Goal: Information Seeking & Learning: Learn about a topic

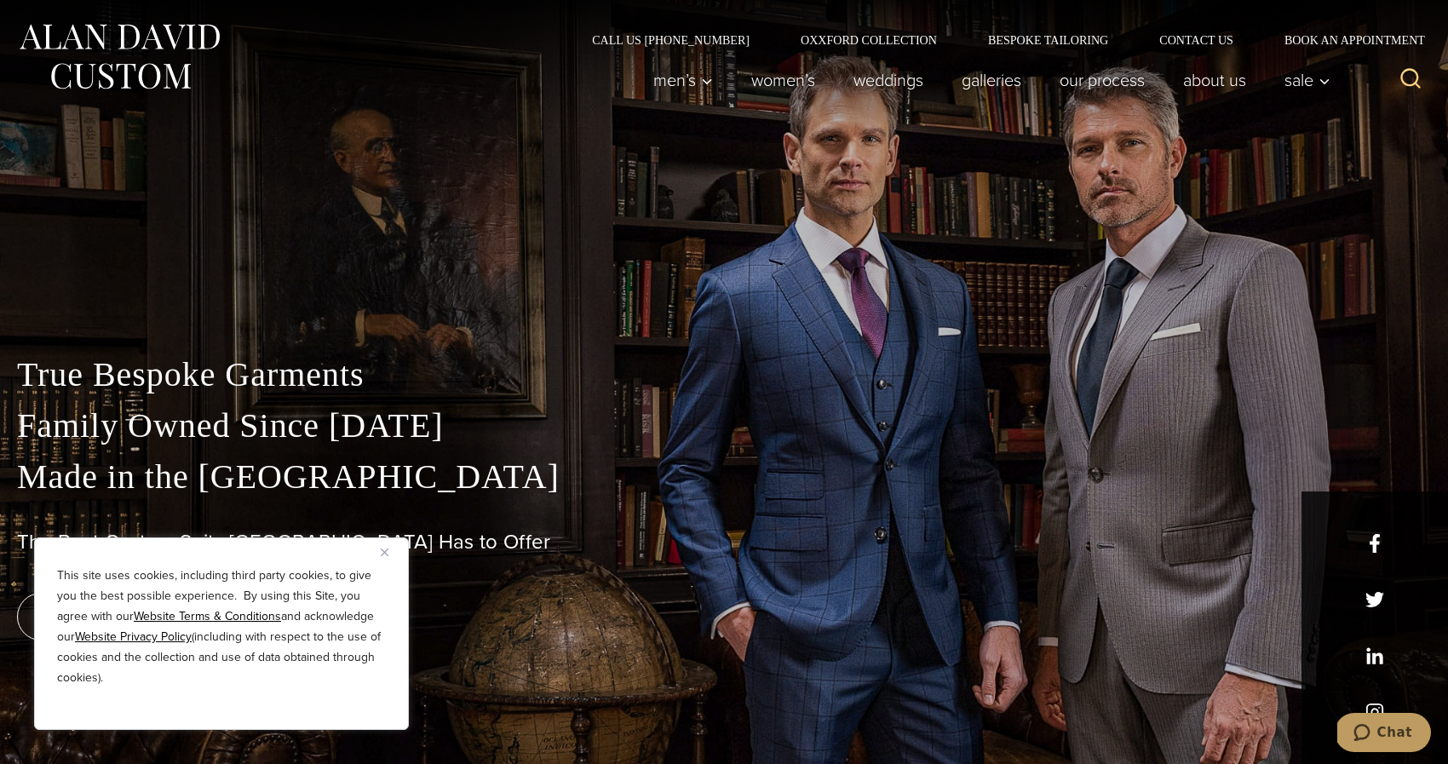
click at [387, 552] on img "Close" at bounding box center [385, 553] width 8 height 8
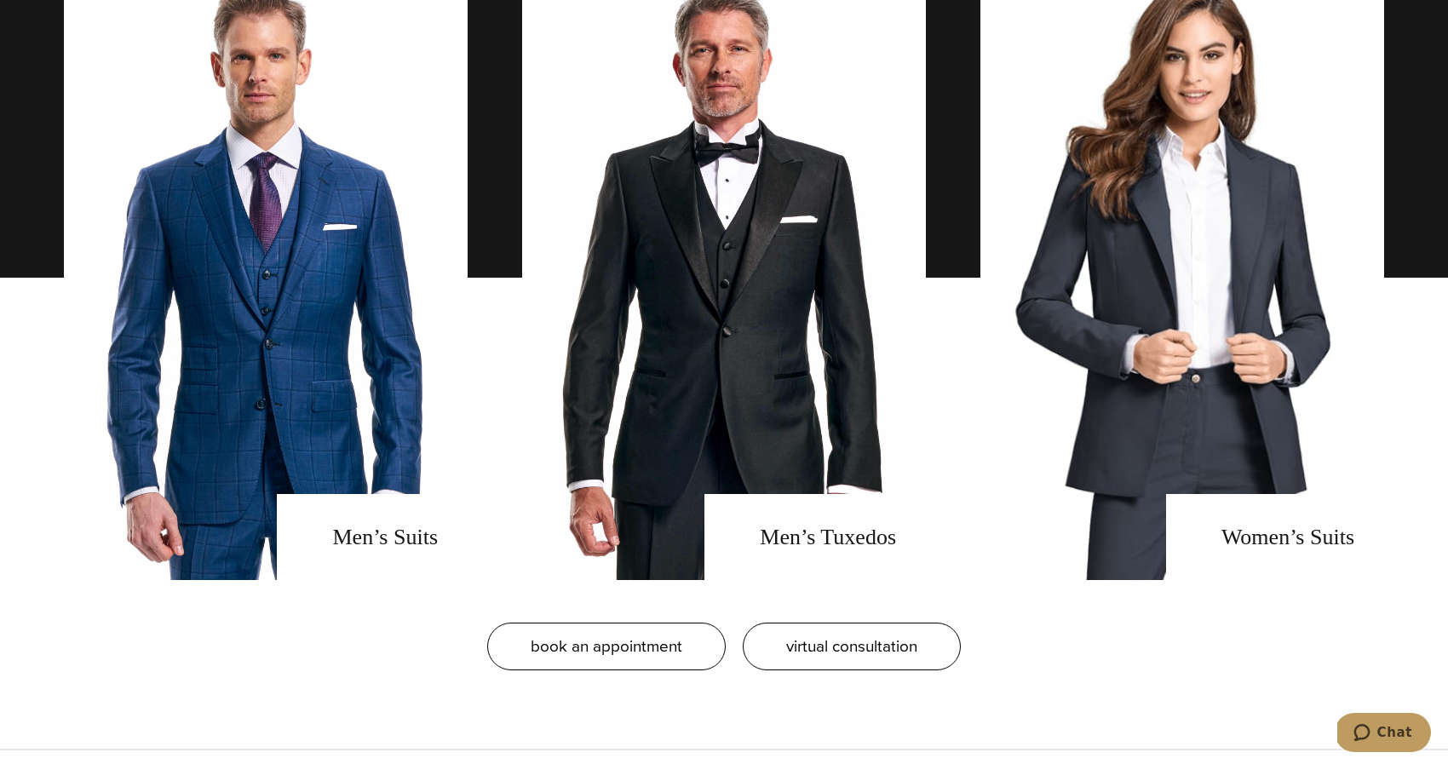
scroll to position [1374, 0]
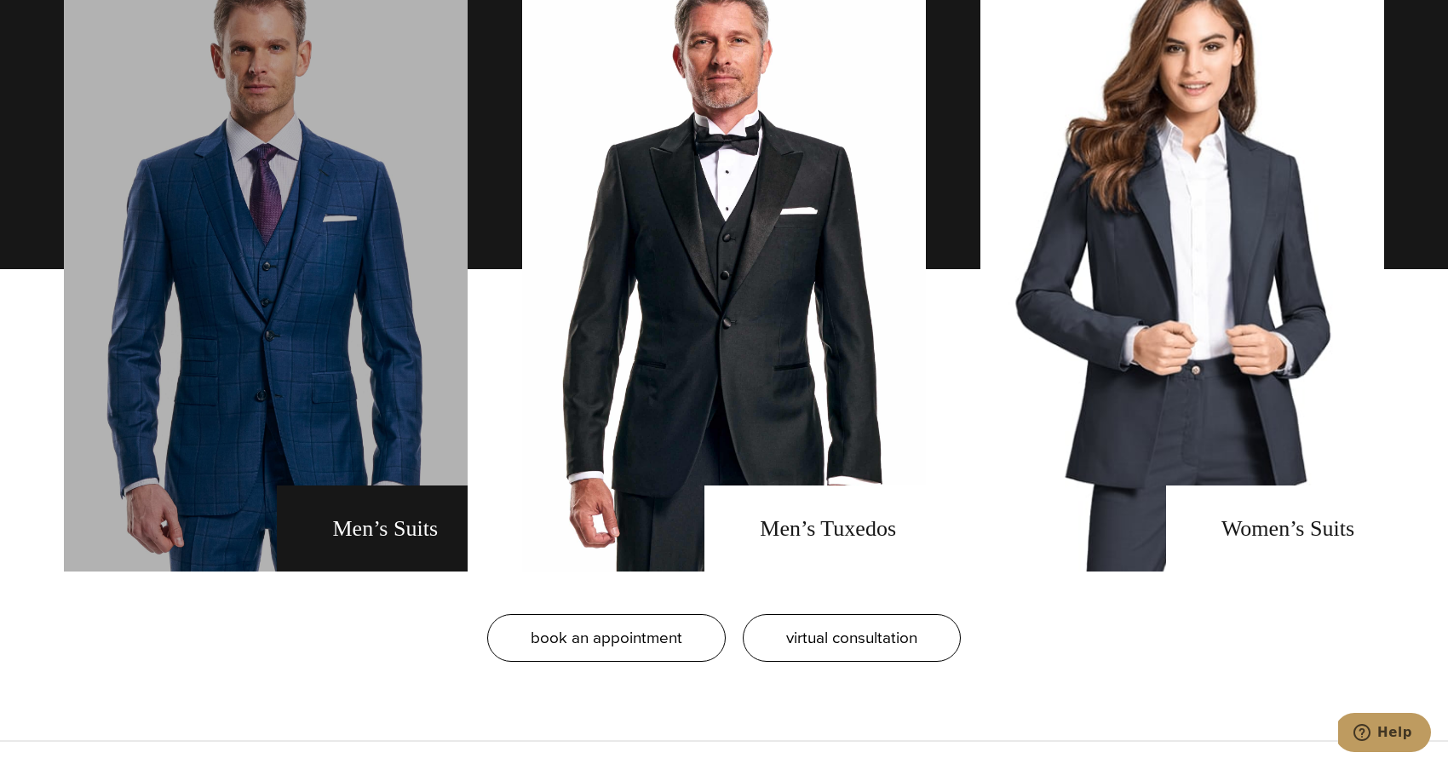
click at [354, 382] on link "men's suits" at bounding box center [266, 269] width 404 height 605
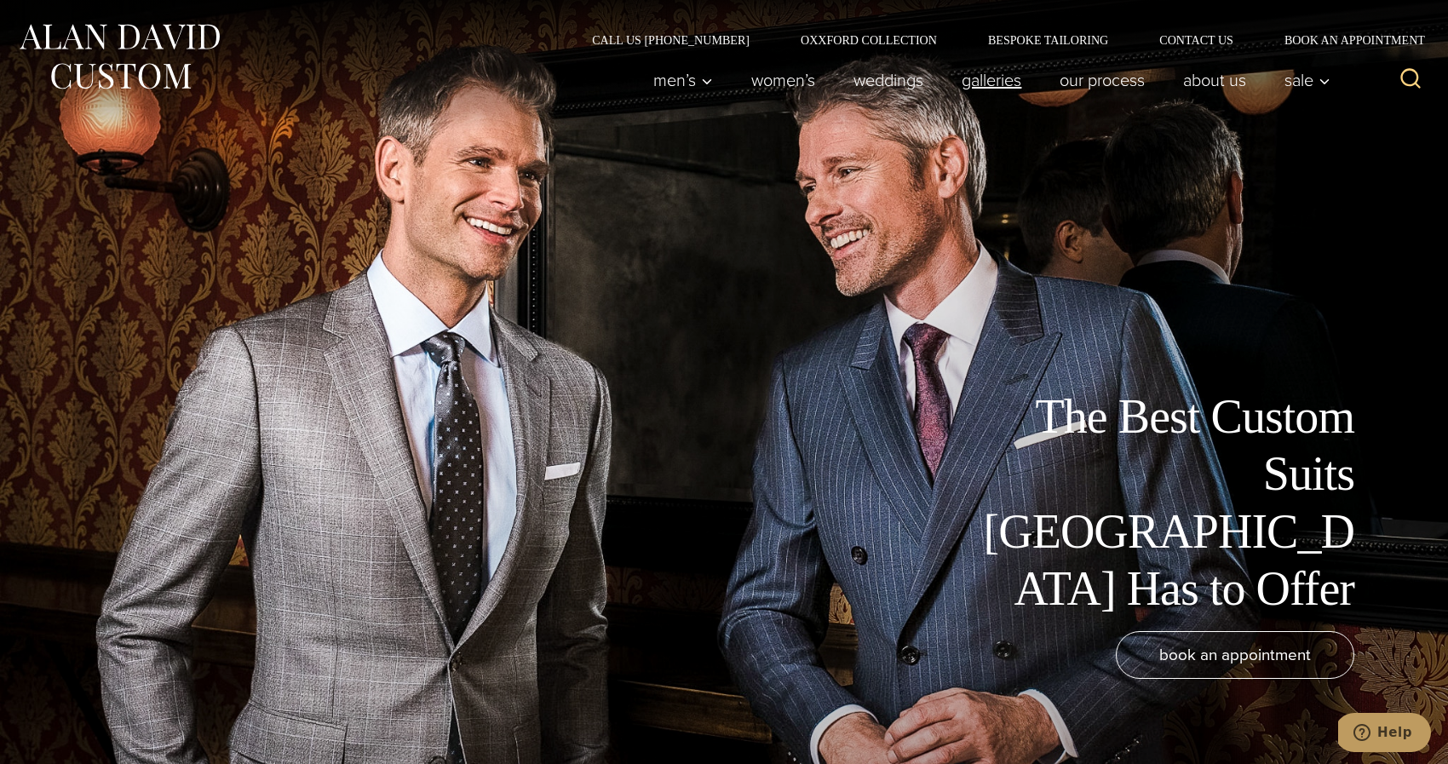
click at [987, 83] on link "Galleries" at bounding box center [992, 80] width 98 height 34
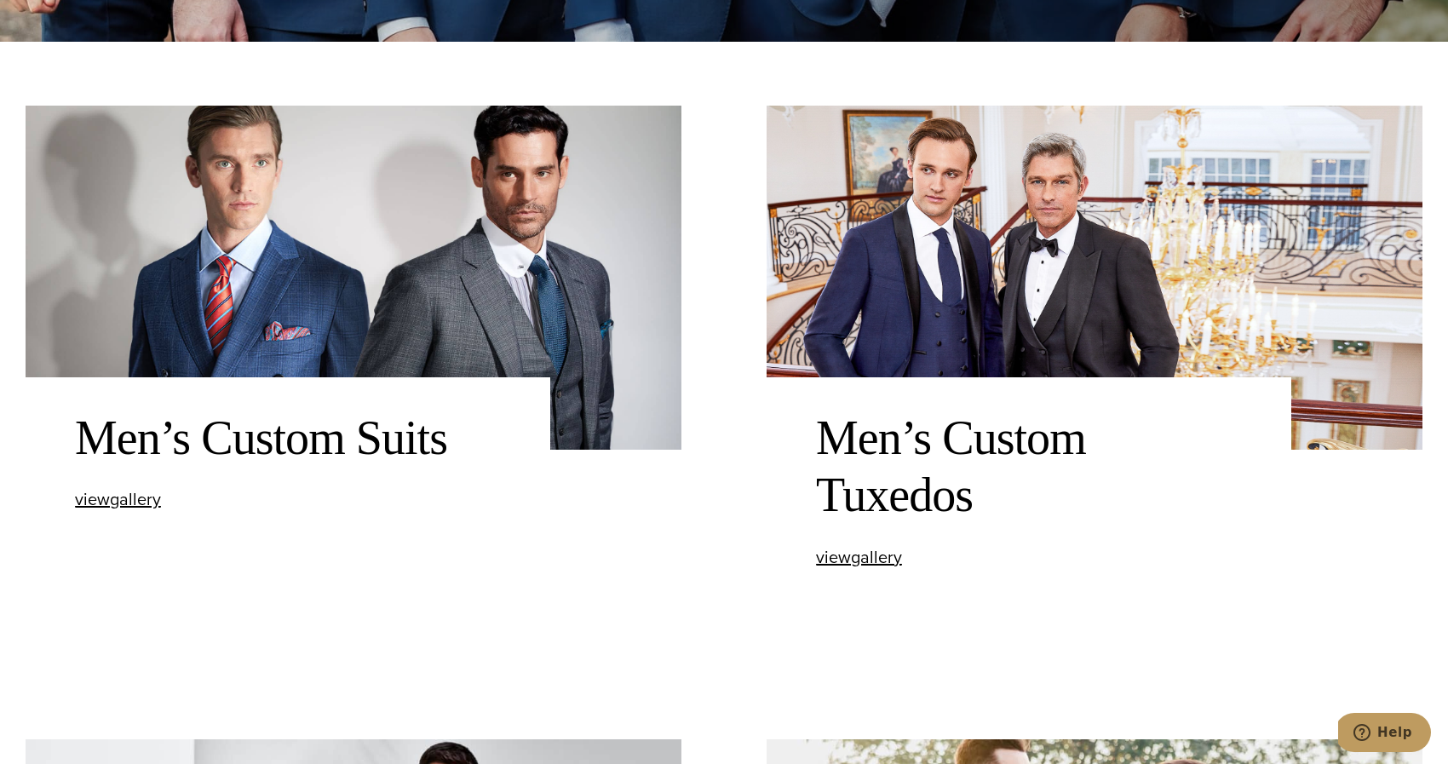
scroll to position [811, 0]
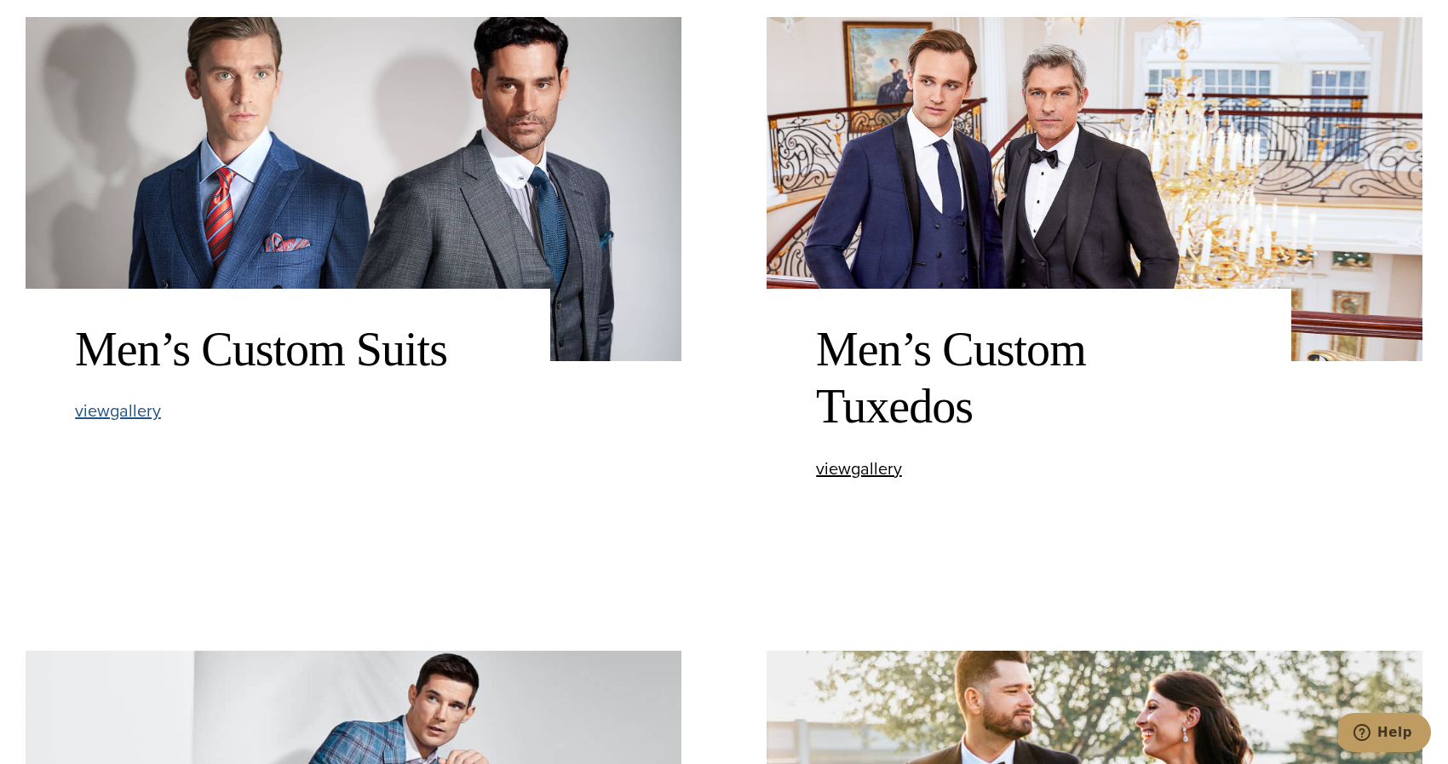
click at [120, 417] on span "view Men’s Custom Suits gallery" at bounding box center [118, 411] width 86 height 26
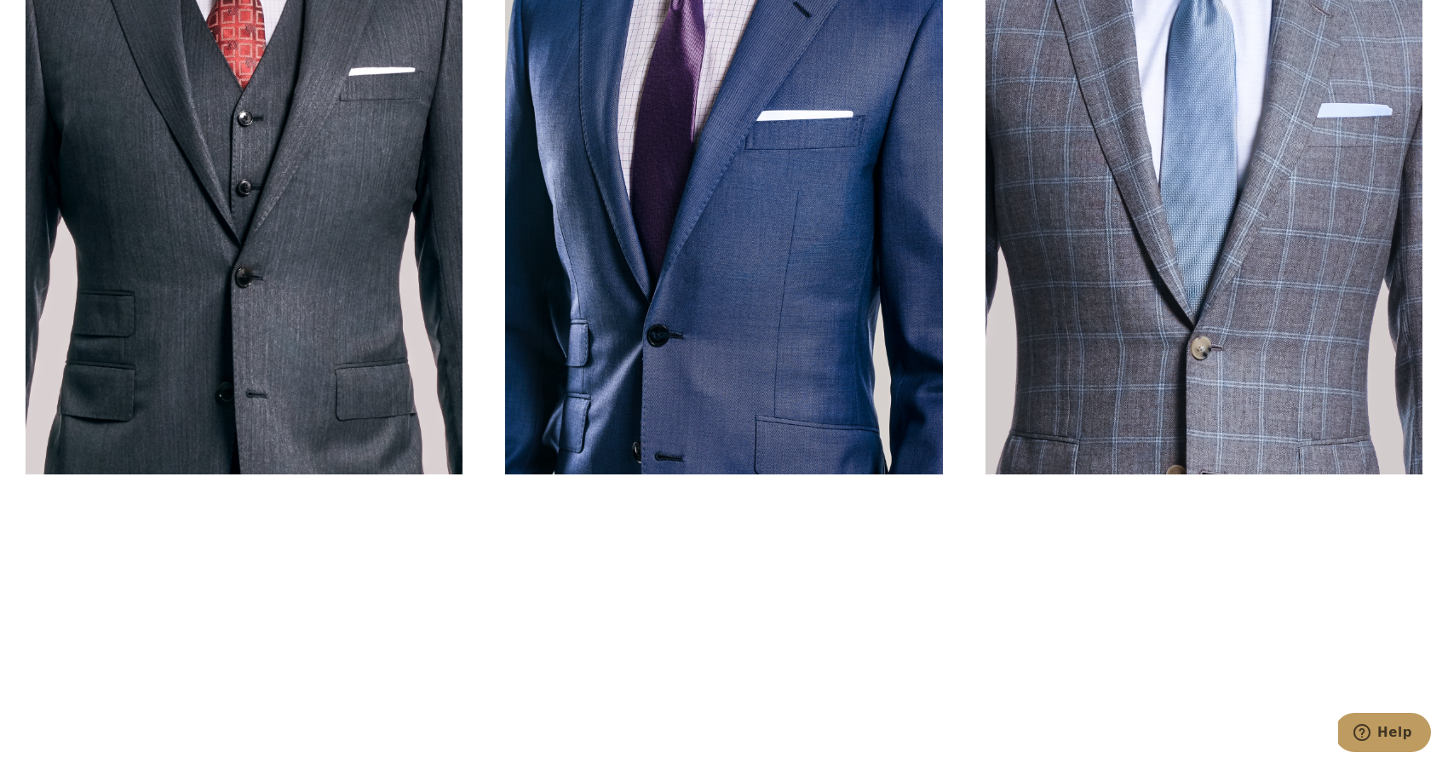
scroll to position [909, 0]
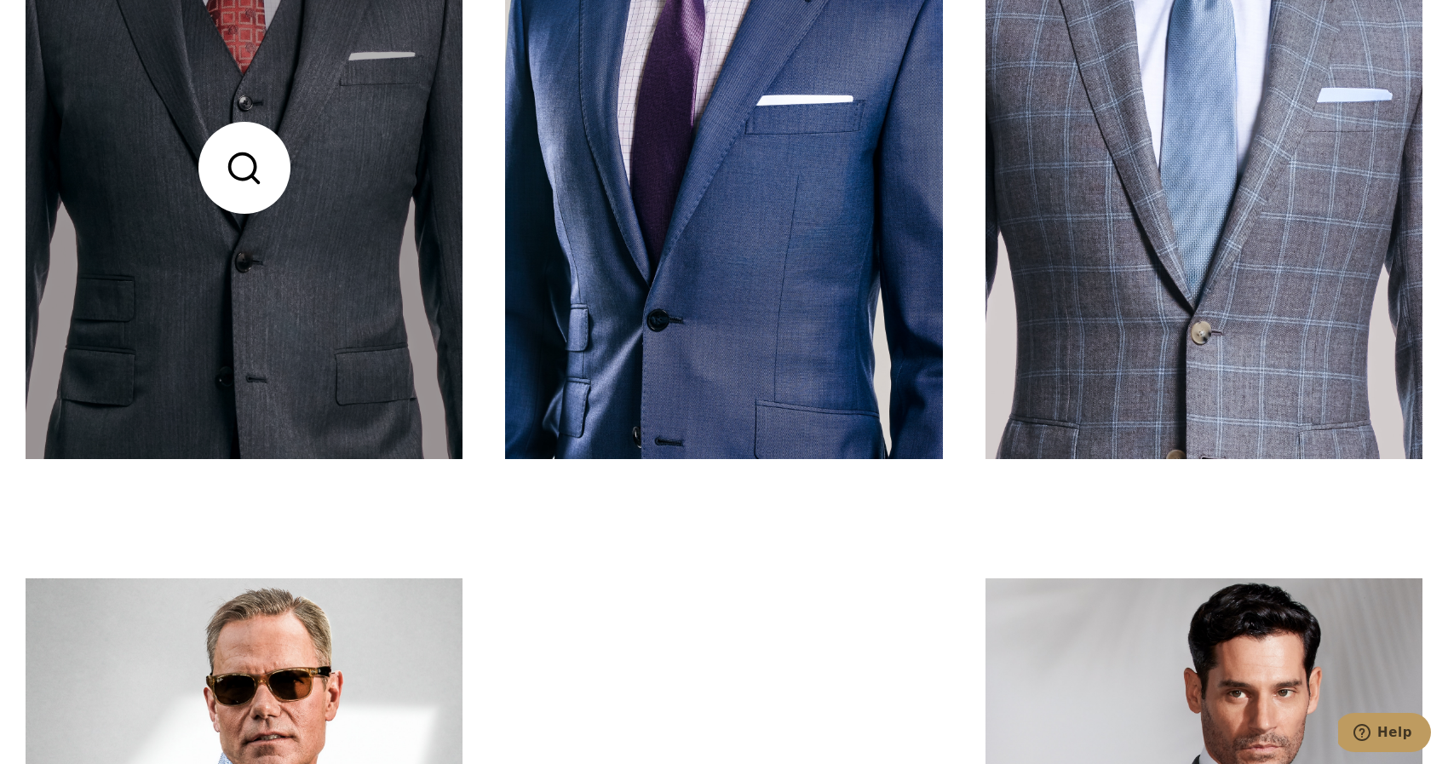
click at [340, 187] on link at bounding box center [244, 167] width 437 height 583
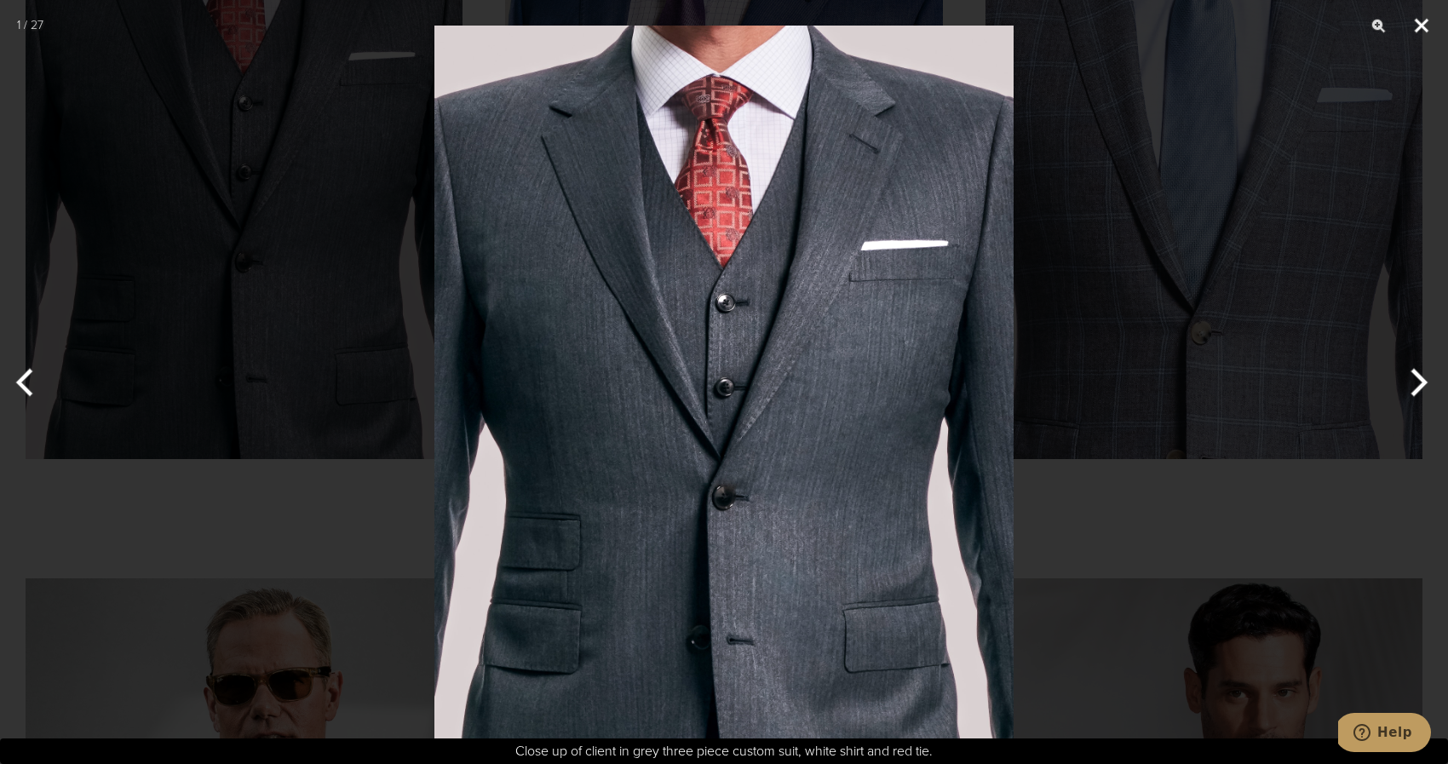
click at [1425, 25] on button "Close" at bounding box center [1422, 25] width 43 height 51
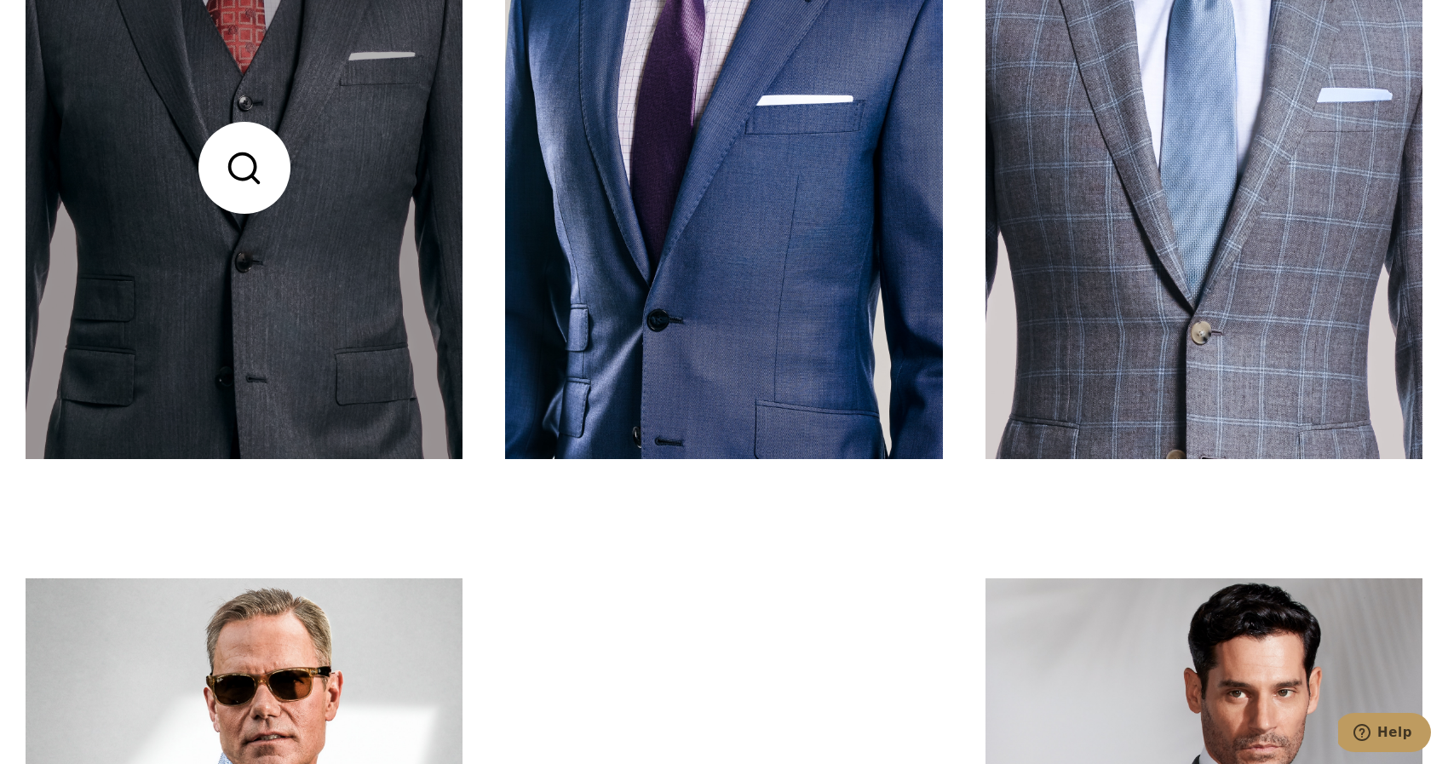
click at [300, 289] on link at bounding box center [244, 167] width 437 height 583
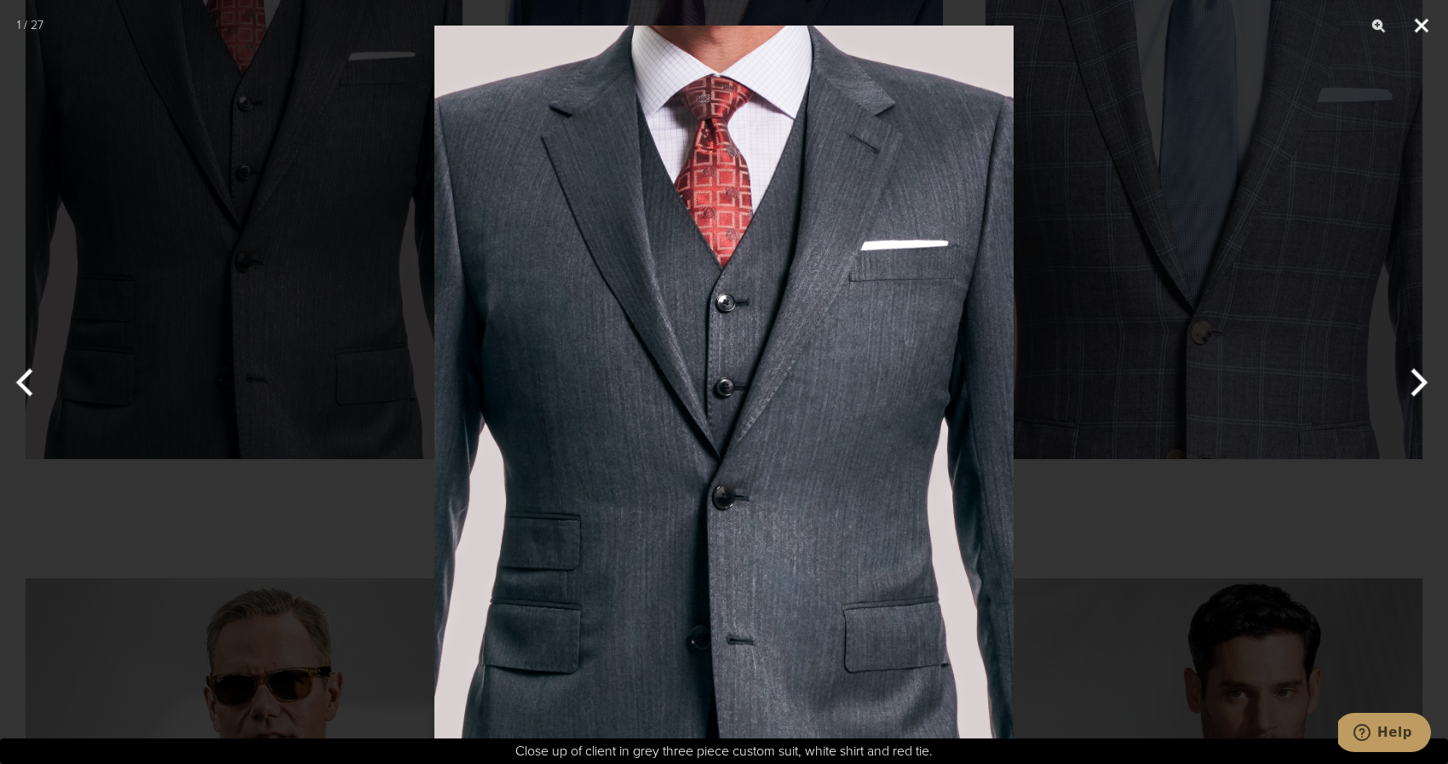
click at [1424, 24] on button "Close" at bounding box center [1422, 25] width 43 height 51
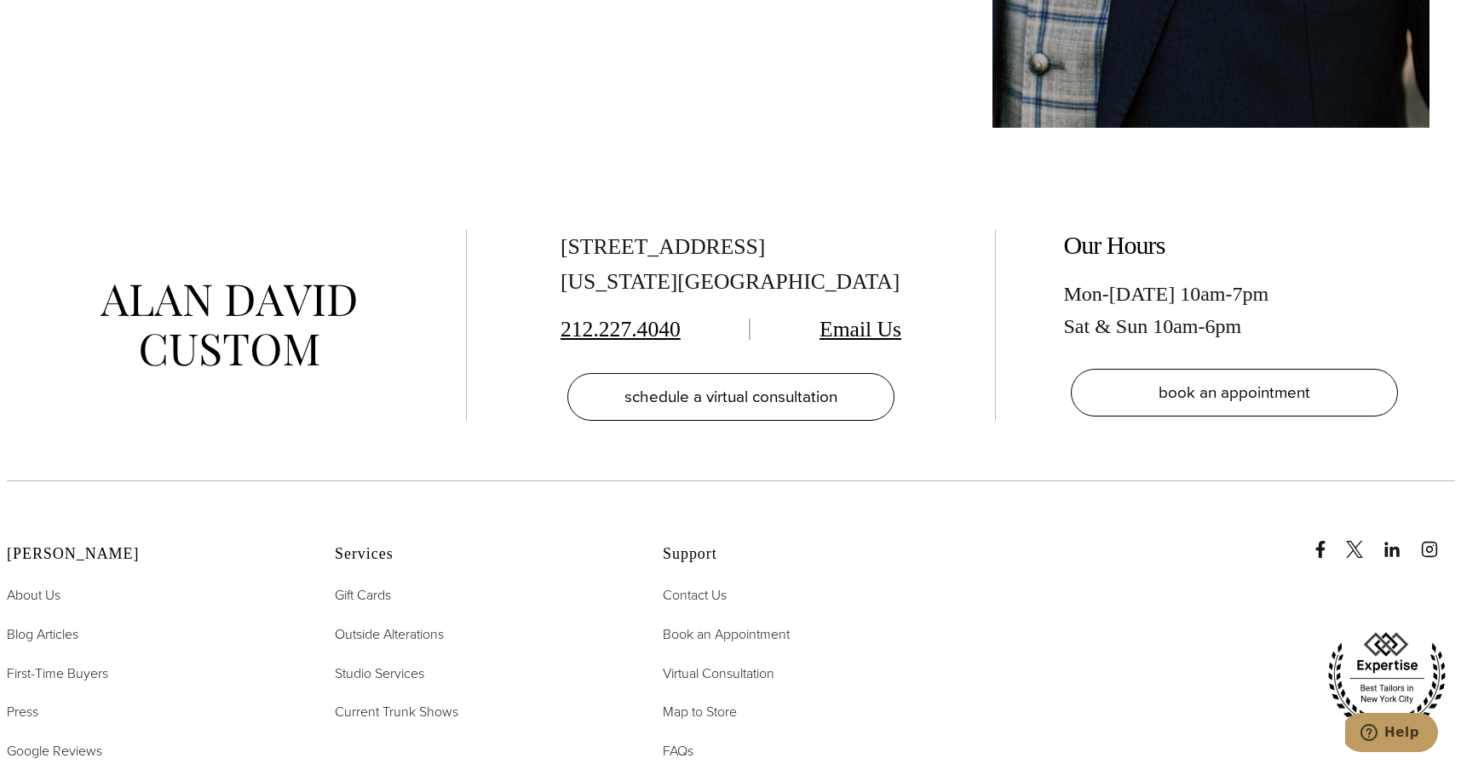
scroll to position [9314, 0]
